Goal: Task Accomplishment & Management: Manage account settings

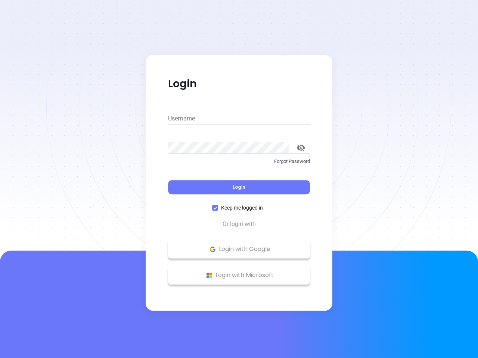
click at [239, 179] on div "Login" at bounding box center [239, 182] width 142 height 23
click at [239, 119] on input "Username" at bounding box center [239, 119] width 142 height 12
click at [301, 148] on icon "toggle password visibility" at bounding box center [301, 147] width 8 height 7
click at [239, 187] on span "Login" at bounding box center [239, 187] width 13 height 6
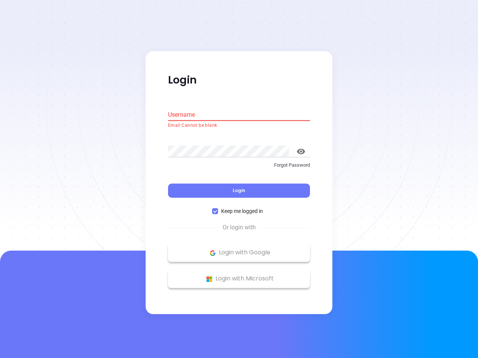
click at [239, 208] on span "Keep me logged in" at bounding box center [242, 212] width 48 height 8
click at [218, 209] on input "Keep me logged in" at bounding box center [215, 212] width 6 height 6
checkbox input "false"
click at [239, 249] on p "Login with Google" at bounding box center [239, 253] width 134 height 11
click at [239, 276] on p "Login with Microsoft" at bounding box center [239, 279] width 134 height 11
